Goal: Transaction & Acquisition: Purchase product/service

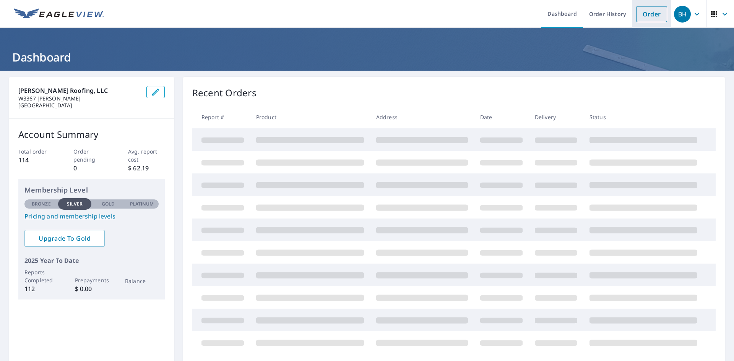
click at [643, 19] on link "Order" at bounding box center [651, 14] width 31 height 16
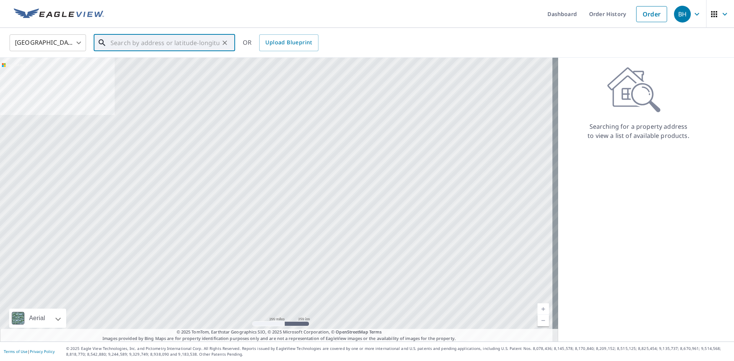
click at [163, 45] on input "text" at bounding box center [164, 42] width 109 height 21
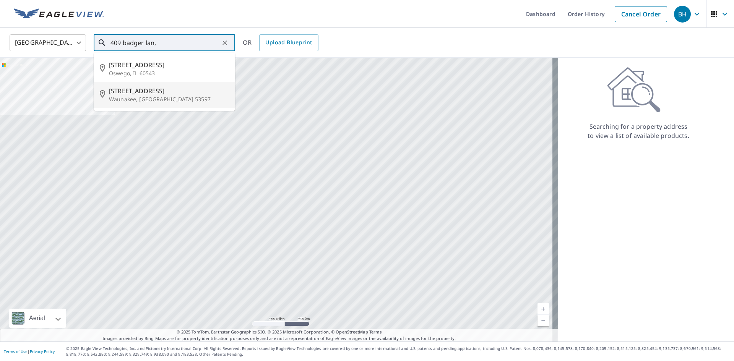
click at [145, 96] on p "Waunakee, [GEOGRAPHIC_DATA] 53597" at bounding box center [169, 100] width 120 height 8
type input "[STREET_ADDRESS]"
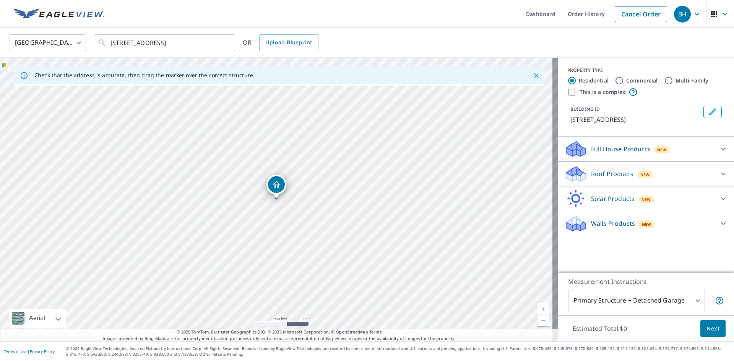
click at [616, 169] on div "Roof Products New" at bounding box center [639, 174] width 150 height 18
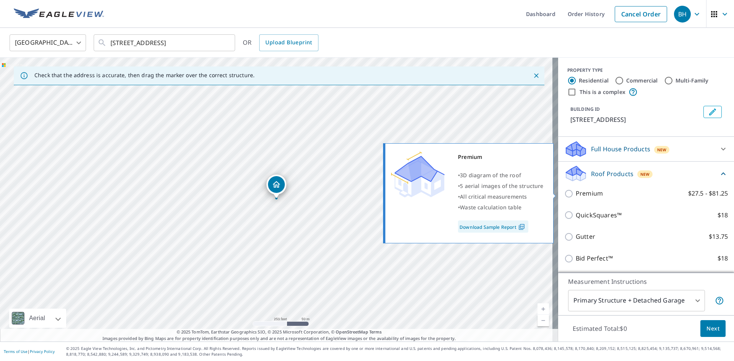
click at [576, 193] on p "Premium" at bounding box center [589, 194] width 27 height 10
click at [576, 193] on input "Premium $27.5 - $81.25" at bounding box center [569, 193] width 11 height 9
checkbox input "true"
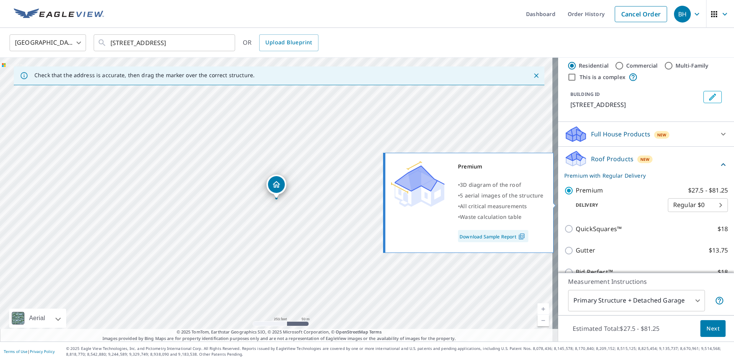
scroll to position [38, 0]
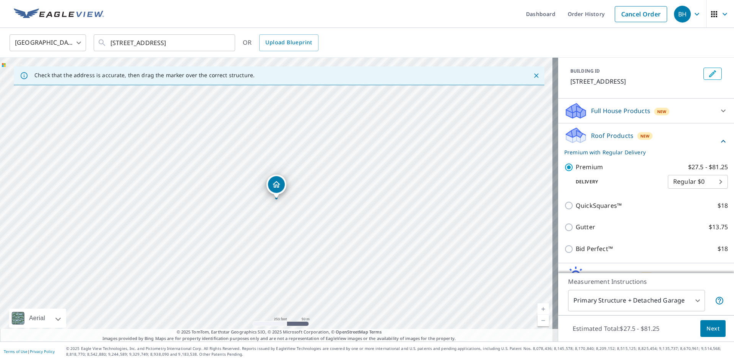
click at [710, 326] on span "Next" at bounding box center [713, 329] width 13 height 10
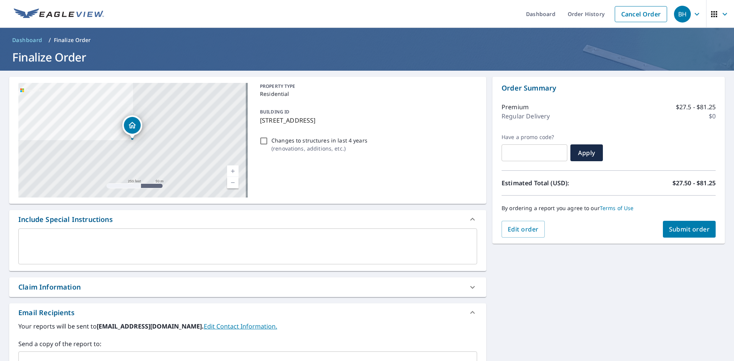
click at [672, 230] on span "Submit order" at bounding box center [689, 229] width 41 height 8
